Goal: Task Accomplishment & Management: Complete application form

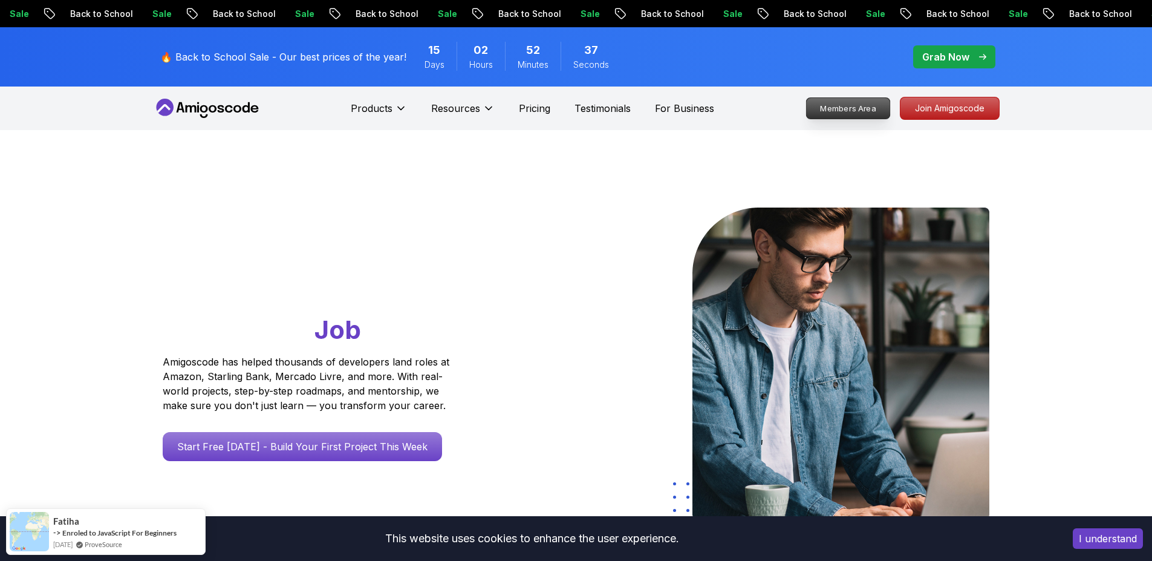
click at [839, 109] on p "Members Area" at bounding box center [847, 108] width 83 height 21
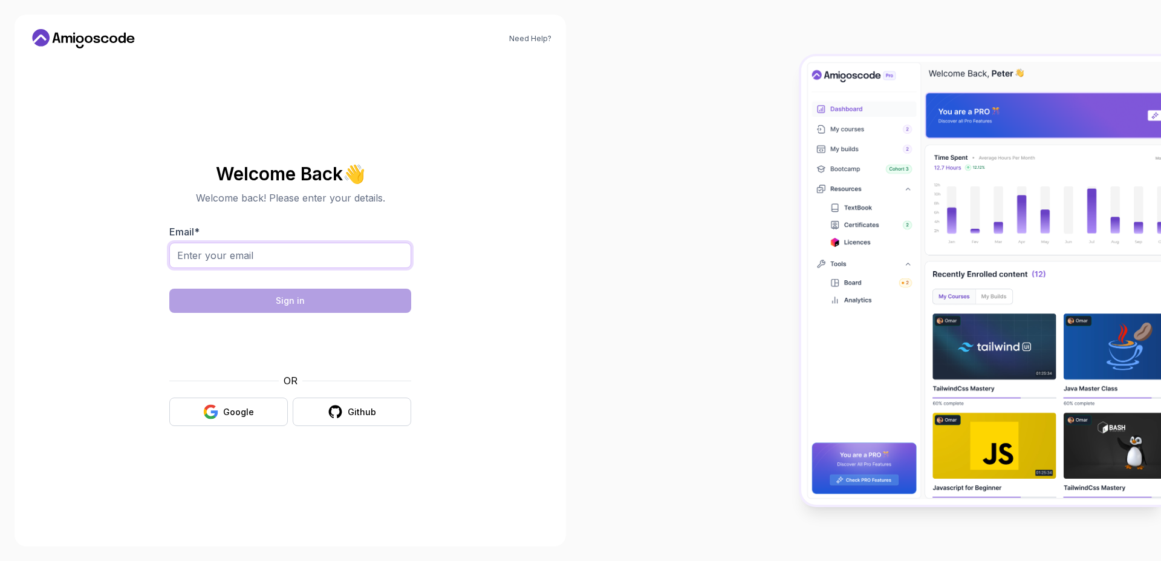
click at [296, 259] on input "Email *" at bounding box center [290, 255] width 242 height 25
click at [492, 220] on section "Welcome Back 👋 Welcome back! Please enter your details. Email * Sign in OR Goog…" at bounding box center [290, 295] width 406 height 286
click at [246, 255] on input "Email *" at bounding box center [290, 255] width 242 height 25
click at [129, 296] on section "Welcome Back 👋 Welcome back! Please enter your details. Email * Sign in OR Goog…" at bounding box center [290, 295] width 406 height 286
click at [244, 406] on div "Google" at bounding box center [238, 412] width 31 height 12
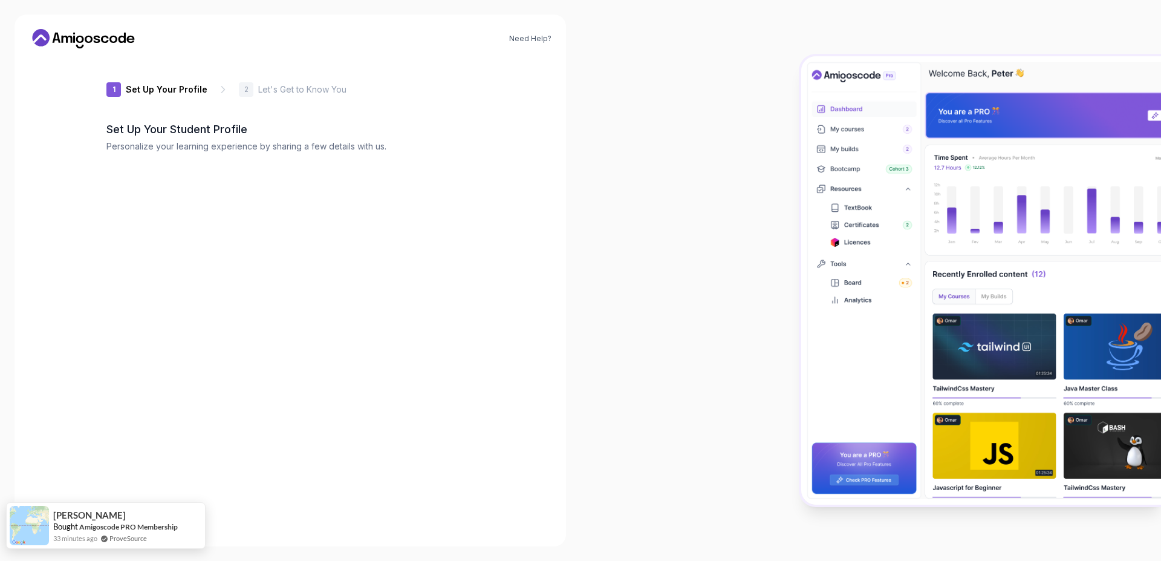
type input "jollyrhino19608"
